Goal: Task Accomplishment & Management: Complete application form

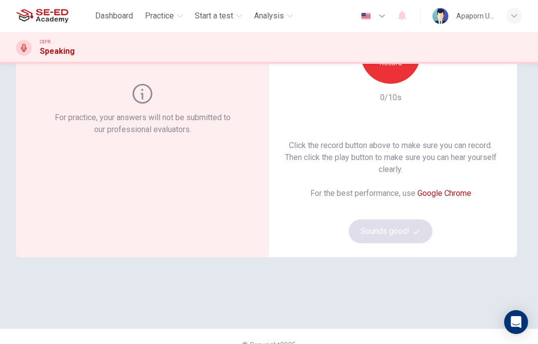
scroll to position [95, 0]
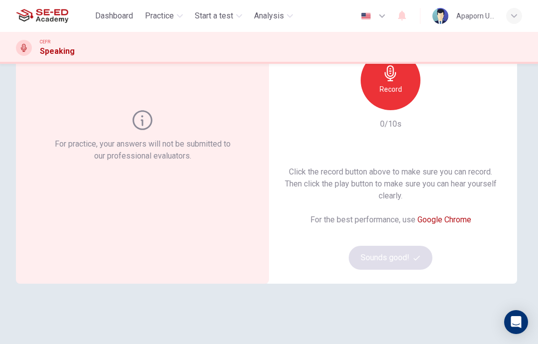
click at [389, 84] on h6 "Record" at bounding box center [390, 89] width 22 height 12
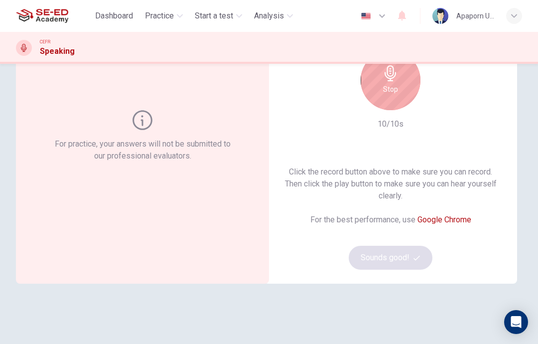
click at [391, 94] on h6 "Stop" at bounding box center [390, 89] width 15 height 12
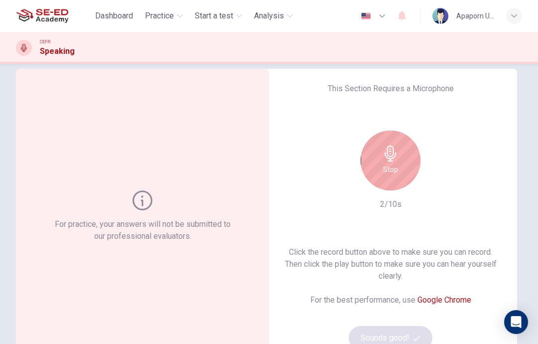
scroll to position [16, 0]
click at [393, 162] on h6 "Stop" at bounding box center [390, 168] width 15 height 12
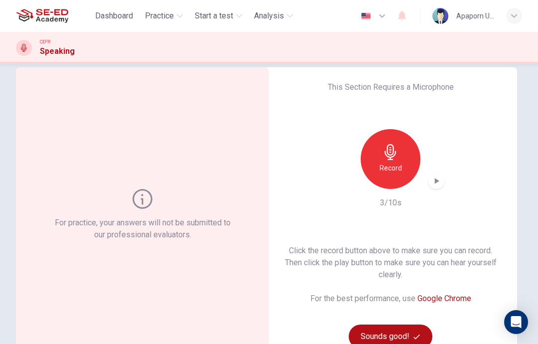
scroll to position [61, 0]
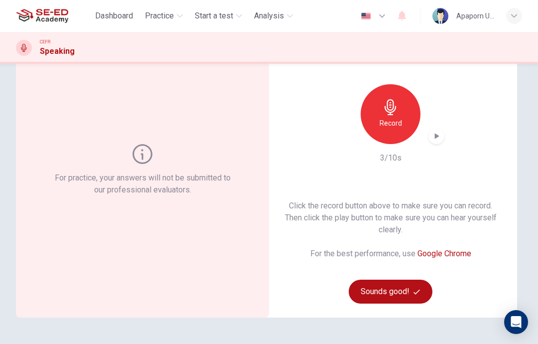
click at [394, 291] on button "Sounds good!" at bounding box center [391, 291] width 84 height 24
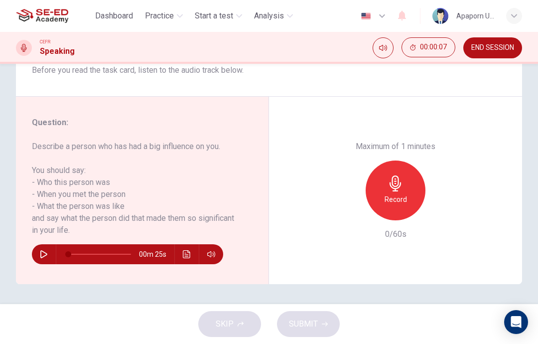
scroll to position [147, 0]
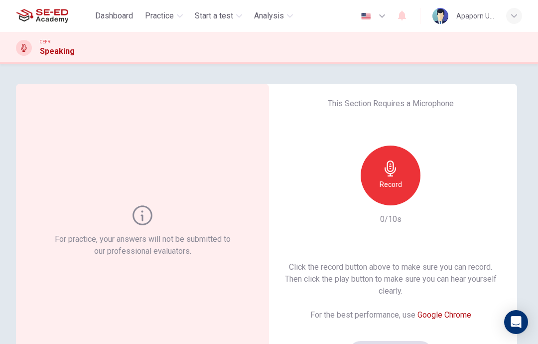
click at [391, 183] on h6 "Record" at bounding box center [390, 184] width 22 height 12
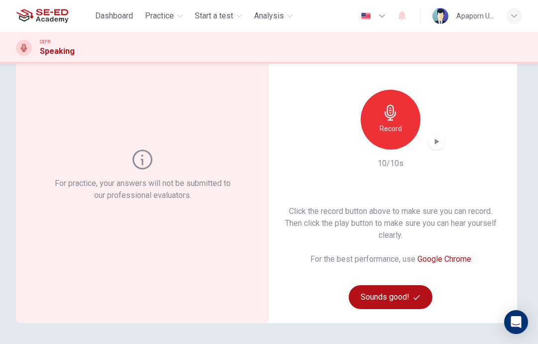
scroll to position [58, 0]
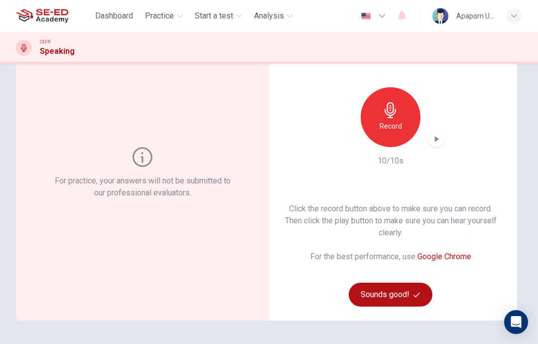
click at [399, 296] on button "Sounds good!" at bounding box center [391, 294] width 84 height 24
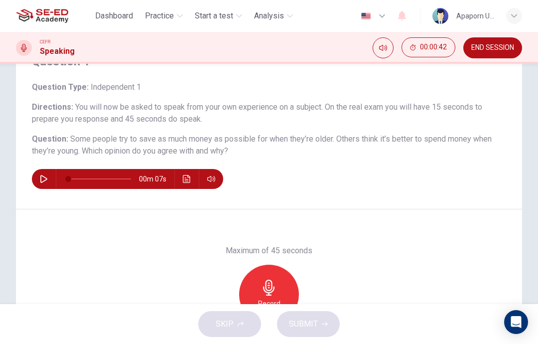
scroll to position [57, 0]
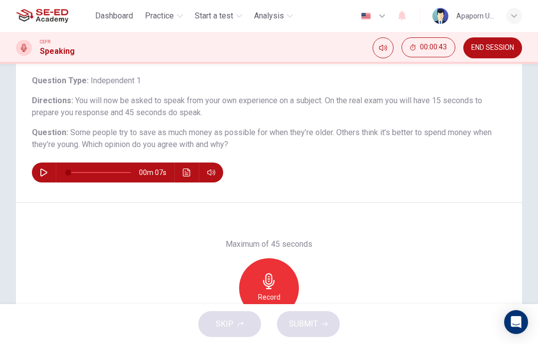
click at [274, 275] on icon "button" at bounding box center [269, 281] width 16 height 16
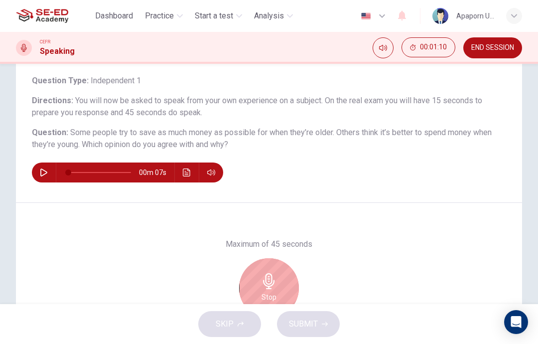
click at [275, 283] on icon "button" at bounding box center [269, 281] width 16 height 16
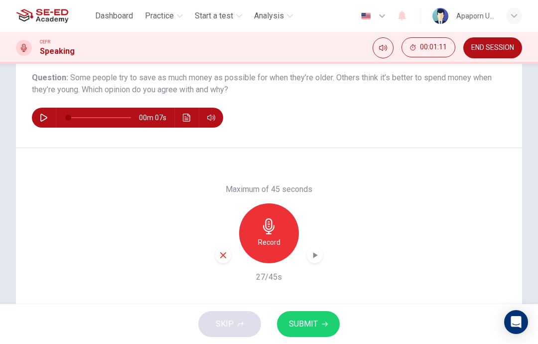
scroll to position [124, 0]
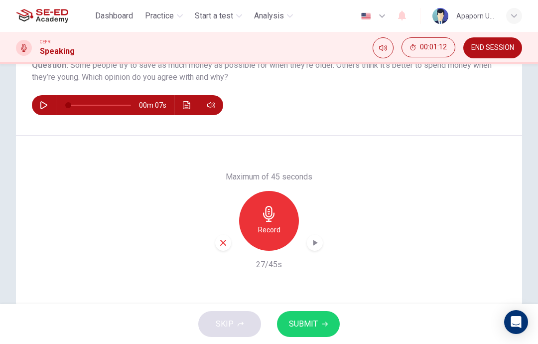
click at [227, 244] on icon "button" at bounding box center [223, 242] width 9 height 9
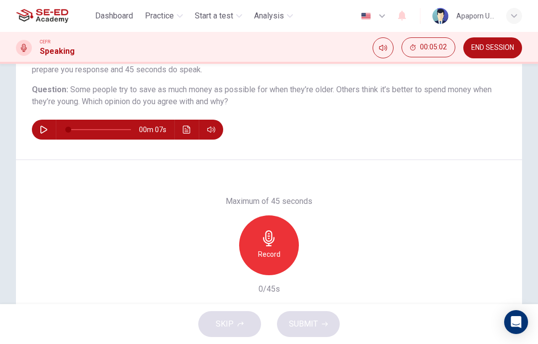
scroll to position [113, 0]
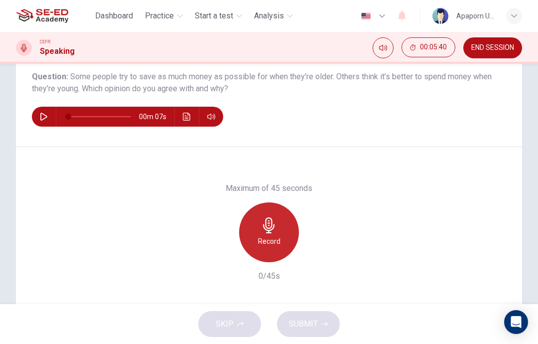
click at [272, 227] on icon "button" at bounding box center [269, 225] width 16 height 16
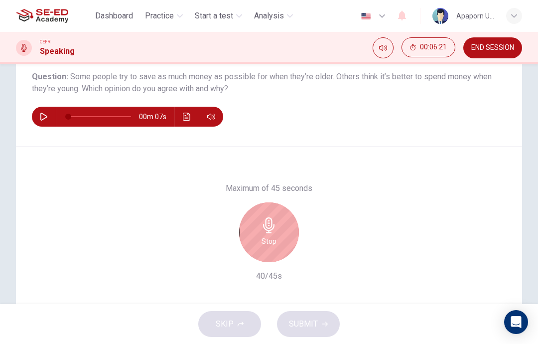
click at [277, 233] on div "Stop" at bounding box center [269, 232] width 60 height 60
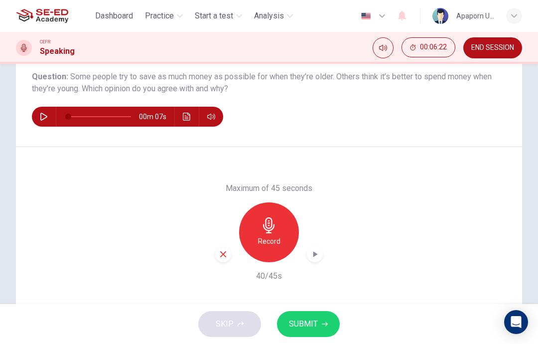
click at [315, 318] on span "SUBMIT" at bounding box center [303, 324] width 29 height 14
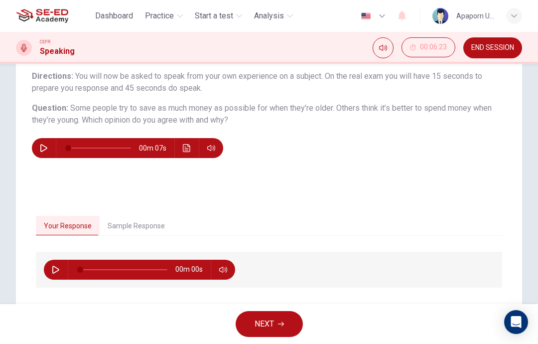
scroll to position [82, 0]
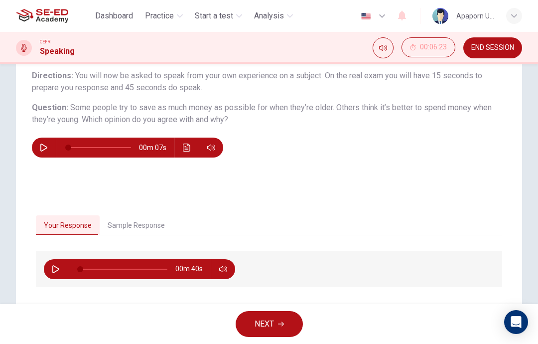
click at [270, 323] on span "NEXT" at bounding box center [263, 324] width 19 height 14
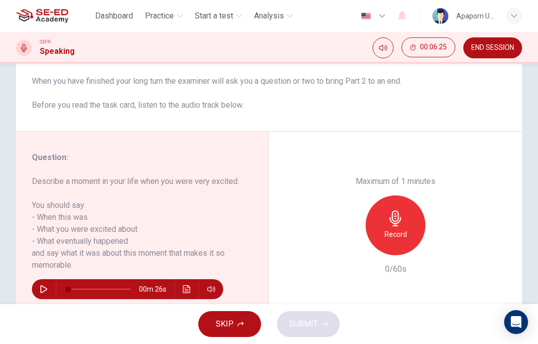
scroll to position [112, 0]
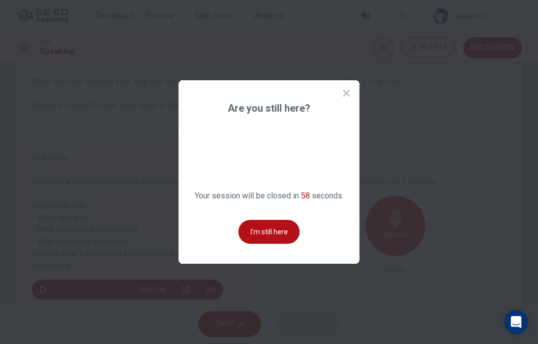
click at [281, 243] on button "I'm still here" at bounding box center [268, 232] width 61 height 24
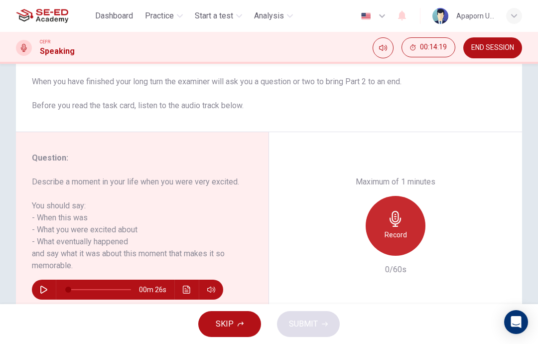
click at [394, 211] on icon "button" at bounding box center [395, 219] width 16 height 16
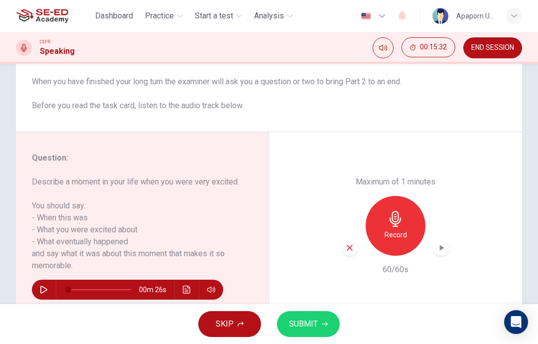
click at [308, 333] on button "SUBMIT" at bounding box center [308, 324] width 63 height 26
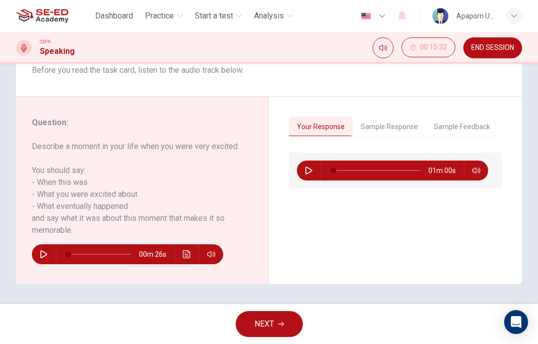
scroll to position [147, 0]
click at [276, 322] on button "NEXT" at bounding box center [268, 324] width 67 height 26
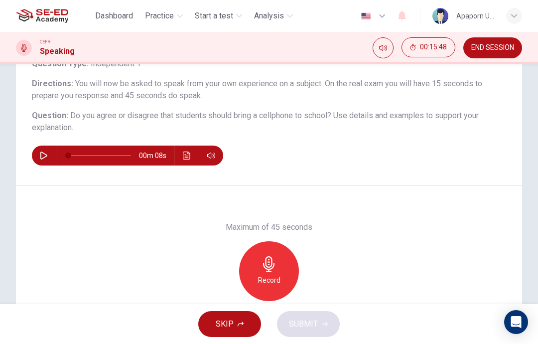
scroll to position [78, 0]
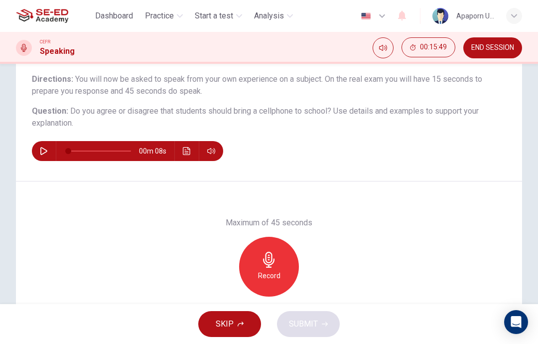
click at [272, 262] on icon "button" at bounding box center [268, 259] width 11 height 16
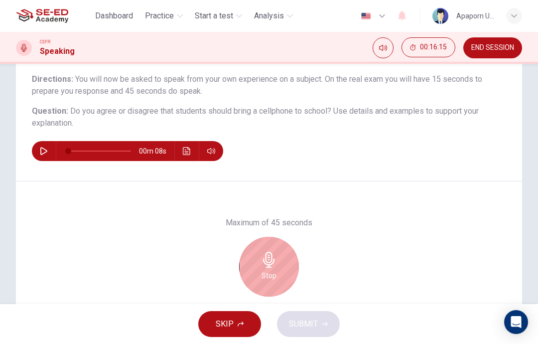
click at [274, 262] on icon "button" at bounding box center [269, 259] width 16 height 16
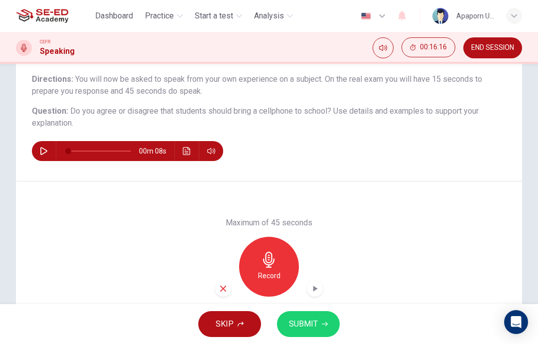
click at [223, 290] on icon "button" at bounding box center [223, 288] width 9 height 9
click at [270, 262] on icon "button" at bounding box center [268, 259] width 11 height 16
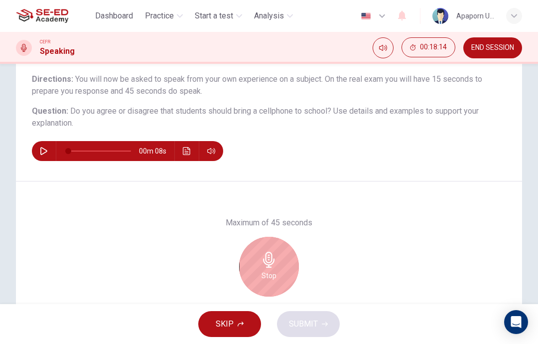
click at [270, 268] on div "Stop" at bounding box center [269, 266] width 60 height 60
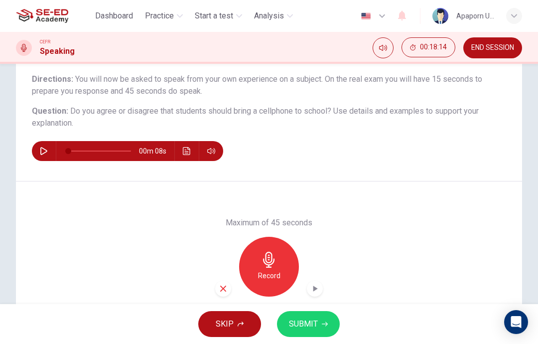
click at [227, 290] on icon "button" at bounding box center [223, 288] width 9 height 9
click at [266, 263] on icon "button" at bounding box center [269, 259] width 16 height 16
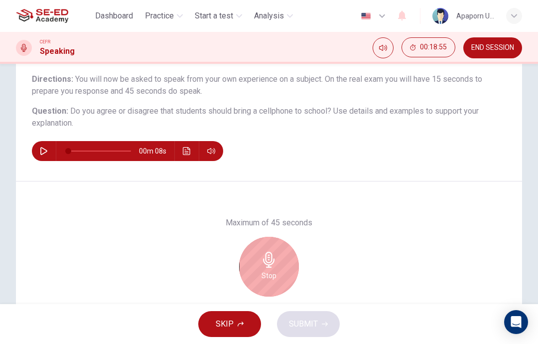
click at [270, 264] on icon "button" at bounding box center [268, 259] width 11 height 16
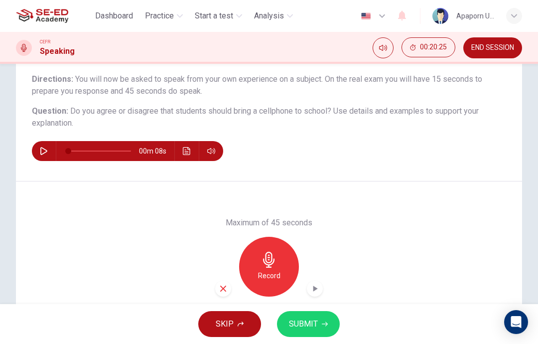
click at [221, 290] on icon "button" at bounding box center [223, 288] width 9 height 9
click at [266, 261] on icon "button" at bounding box center [268, 259] width 11 height 16
click at [307, 323] on span "SUBMIT" at bounding box center [303, 324] width 29 height 14
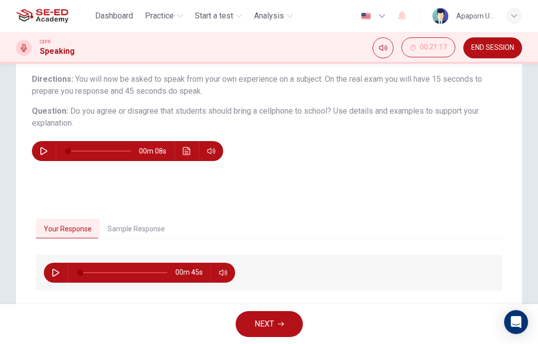
click at [281, 328] on button "NEXT" at bounding box center [268, 324] width 67 height 26
